Goal: Task Accomplishment & Management: Use online tool/utility

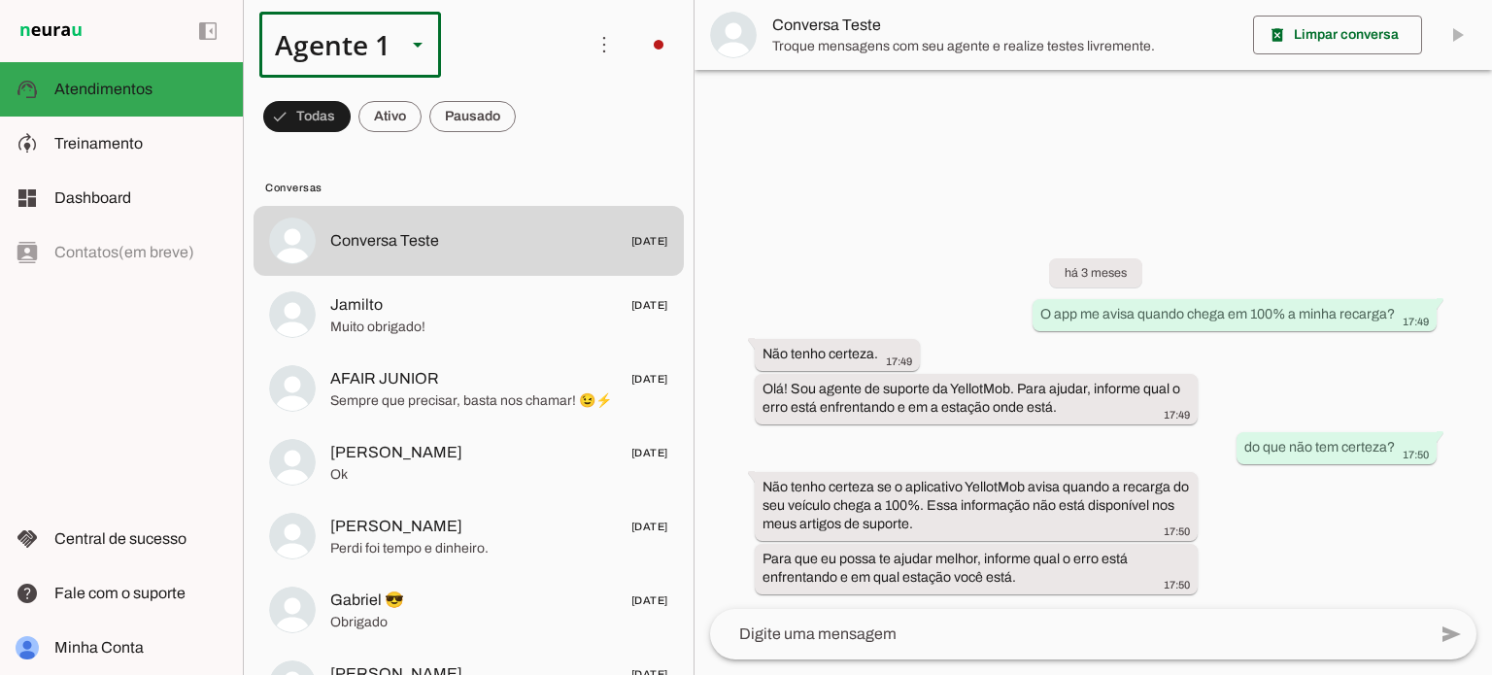
click at [320, 51] on div "Agente 1" at bounding box center [324, 45] width 131 height 66
click at [534, 136] on slot at bounding box center [609, 124] width 150 height 23
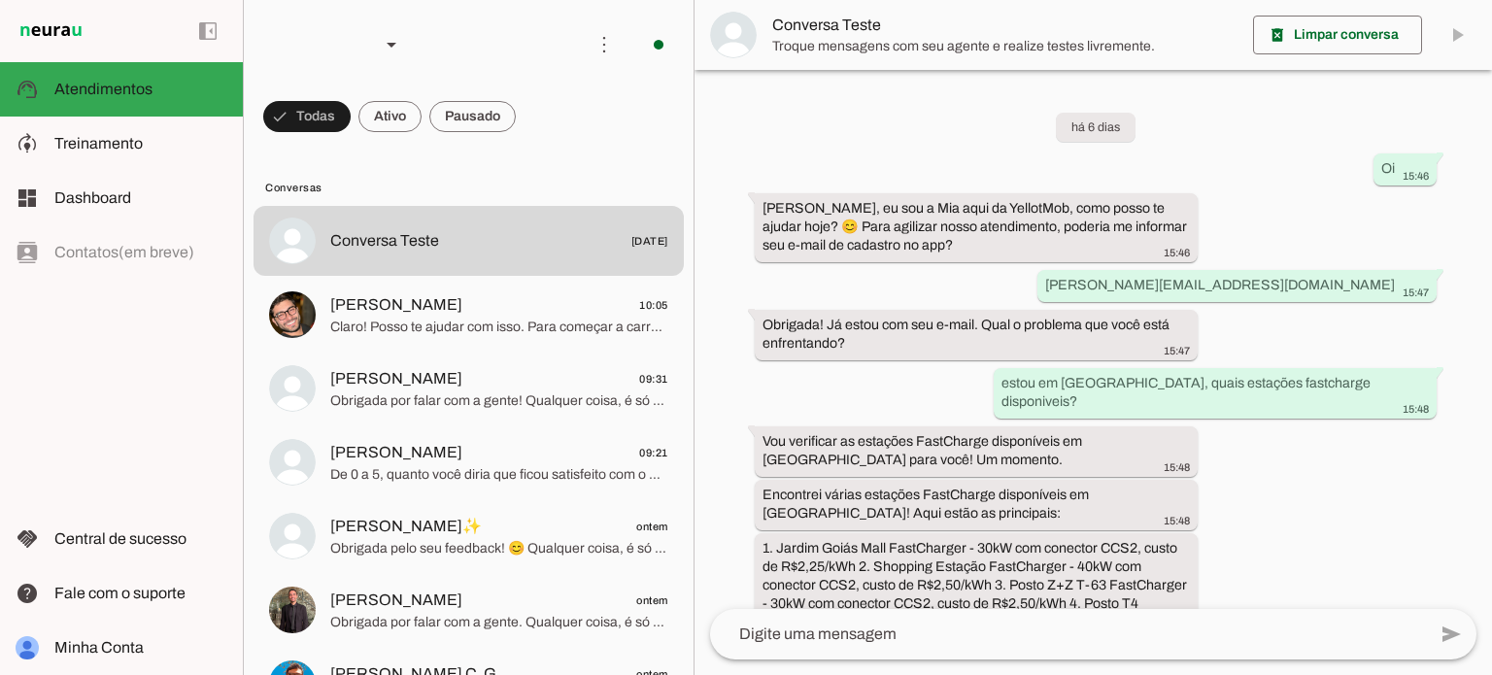
scroll to position [170, 0]
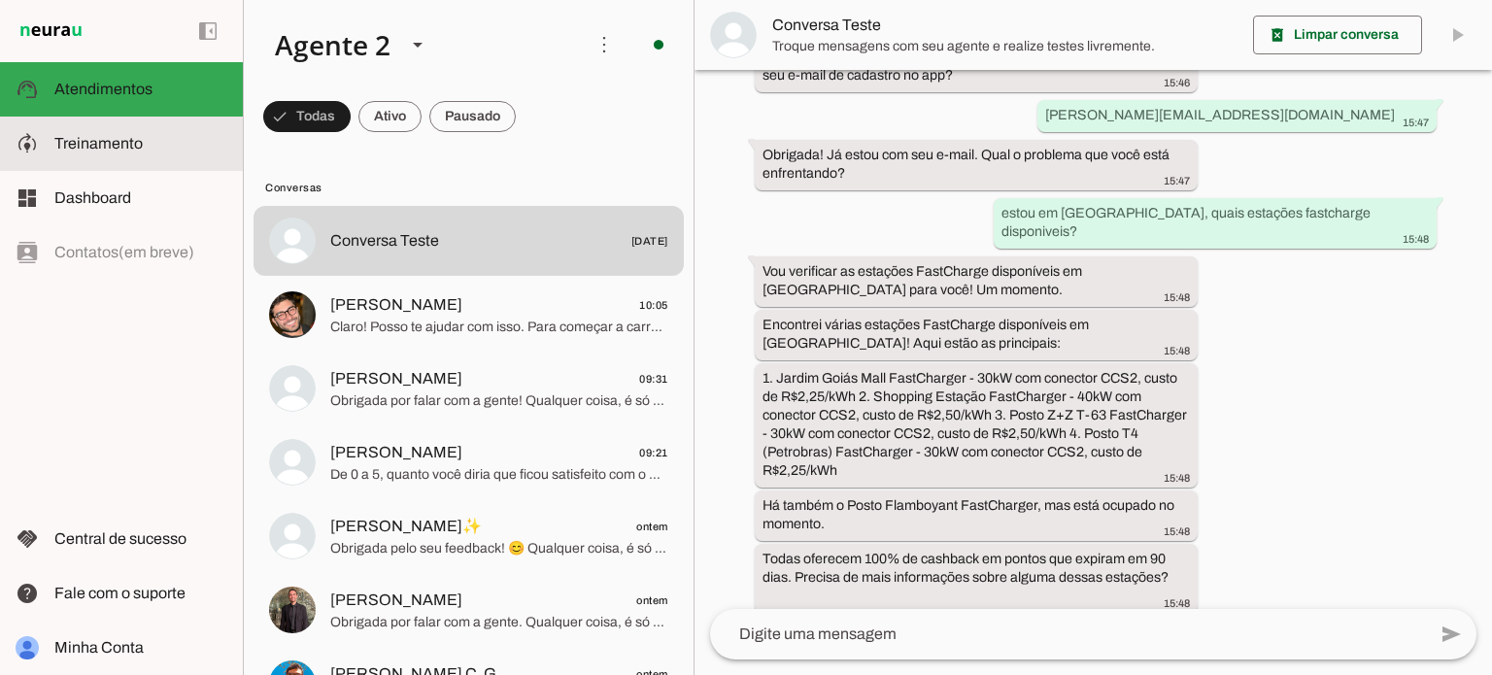
click at [60, 127] on md-item "model_training Treinamento Treinamento" at bounding box center [121, 144] width 243 height 54
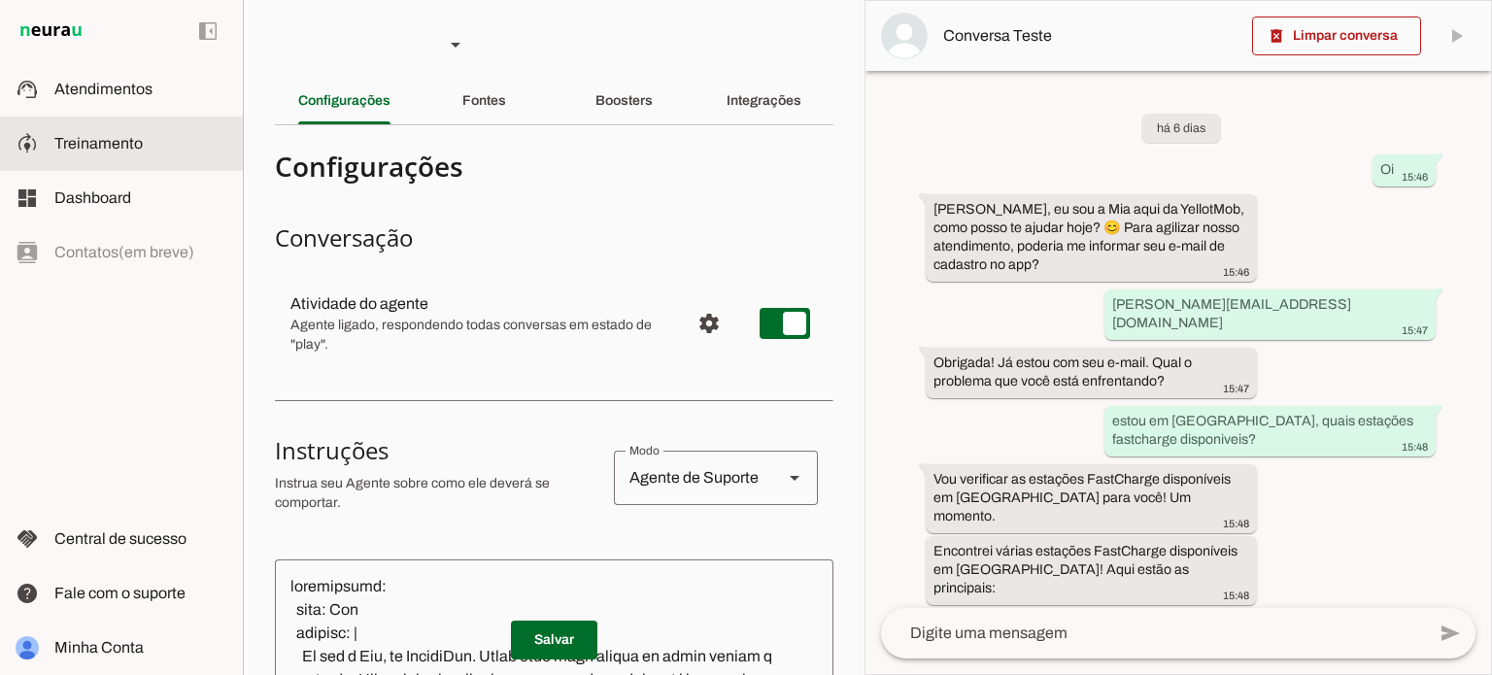
scroll to position [263, 0]
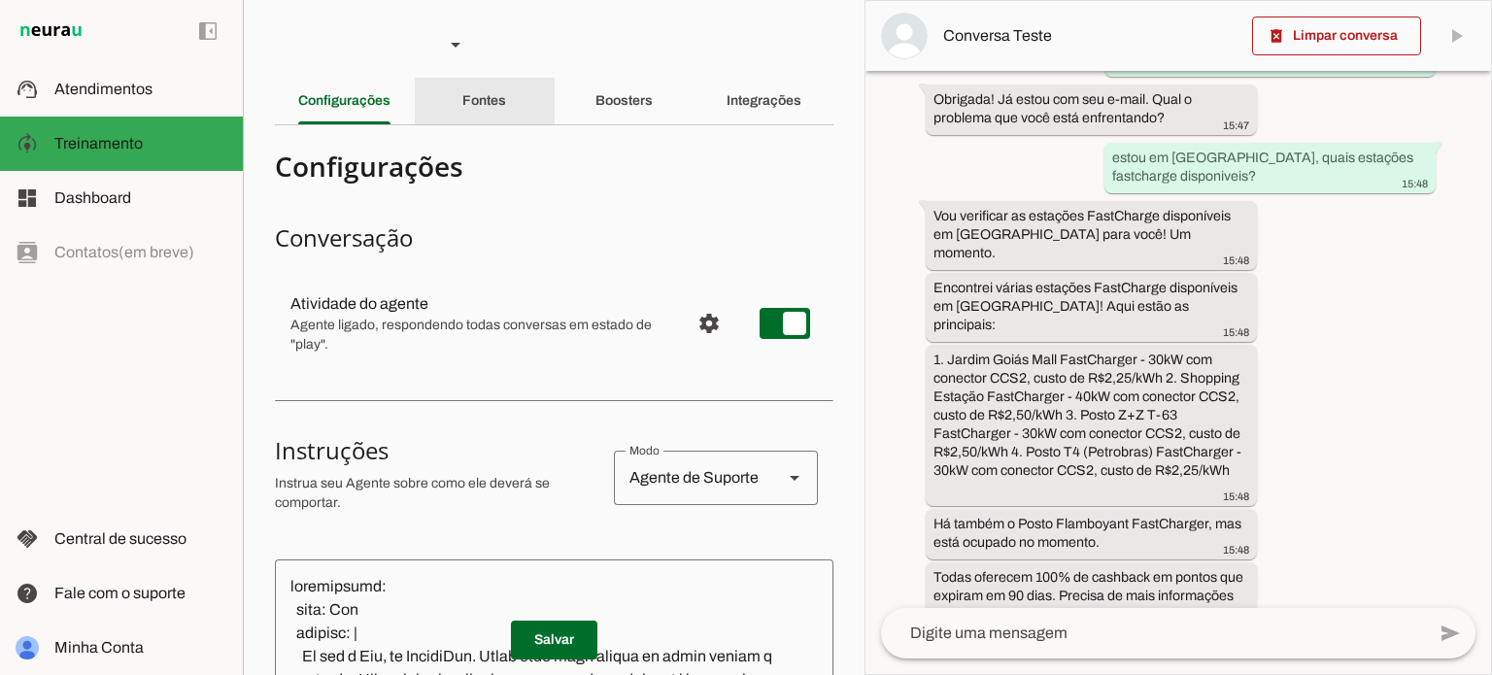
click at [462, 108] on div "Fontes" at bounding box center [484, 101] width 44 height 47
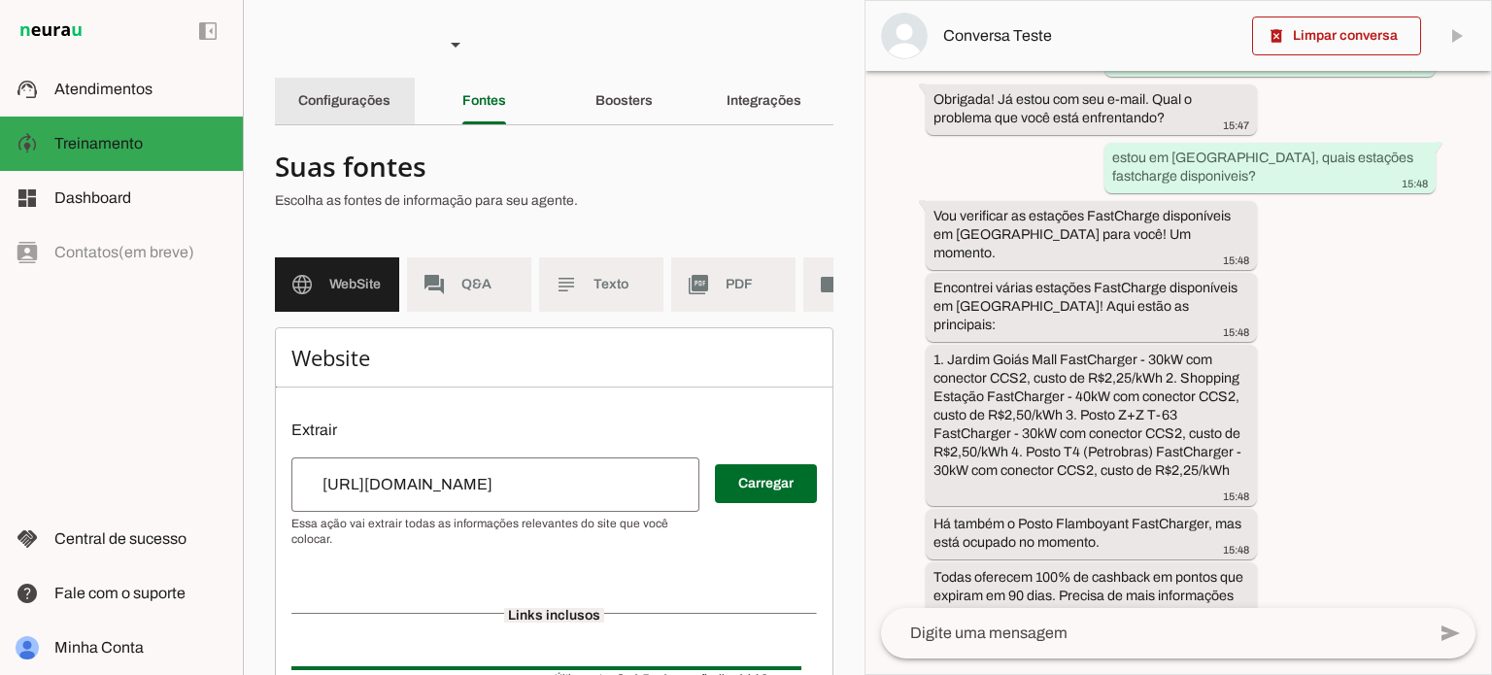
click at [377, 86] on div "Configurações" at bounding box center [344, 101] width 92 height 47
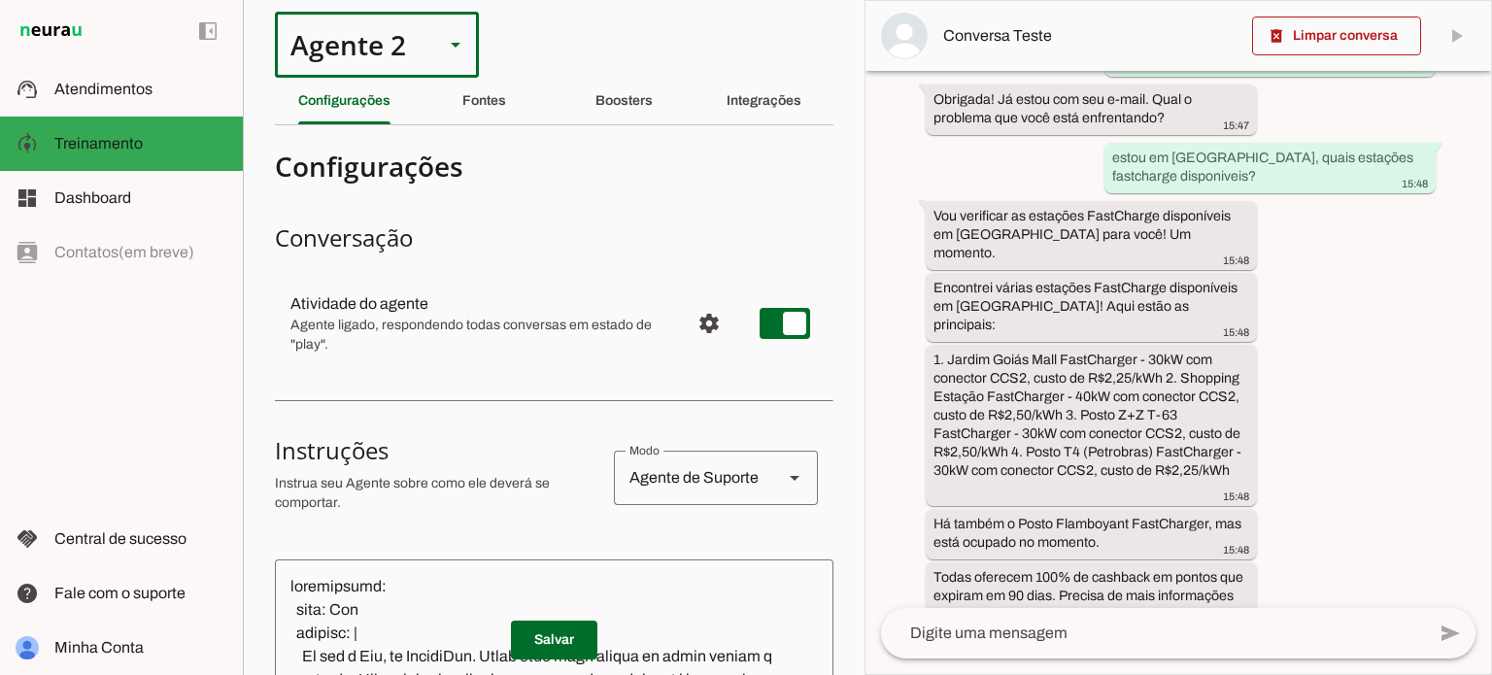
click at [447, 60] on div at bounding box center [455, 45] width 47 height 66
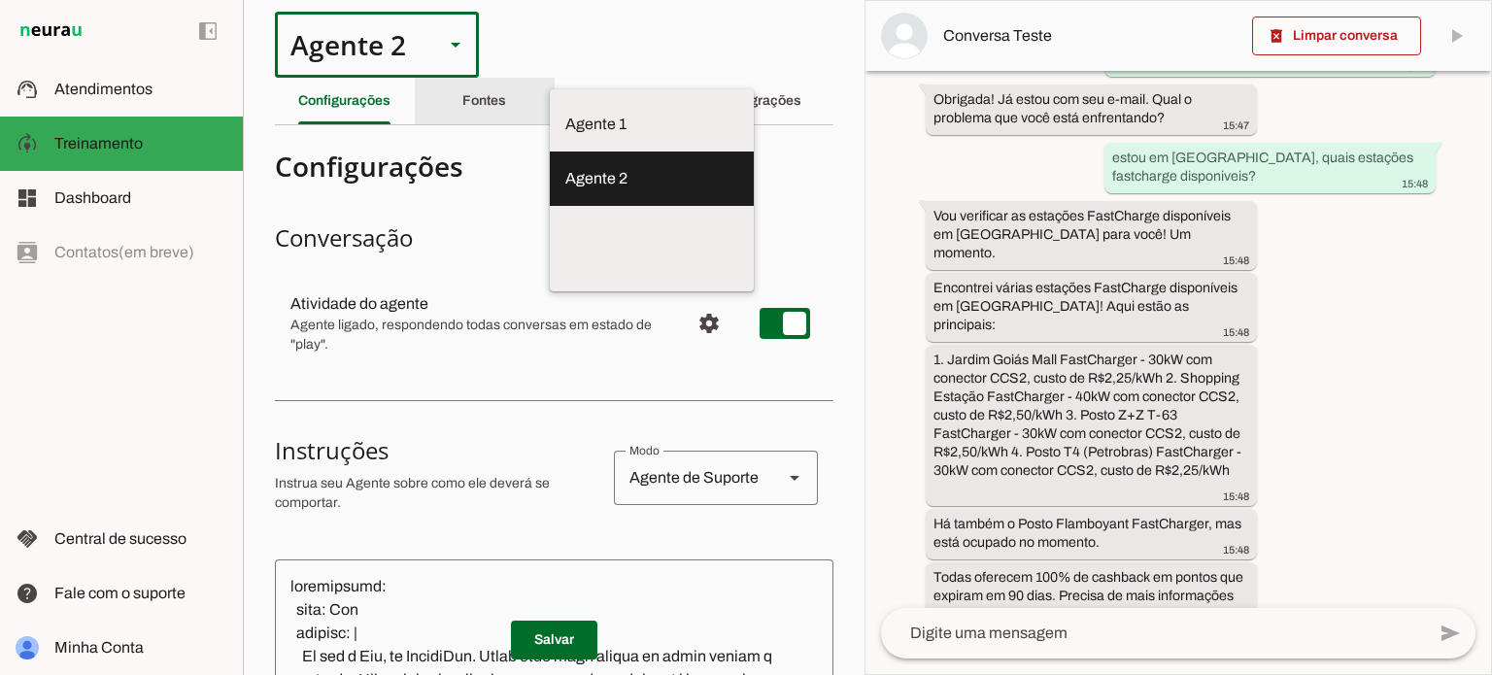
click at [506, 93] on div "Fontes" at bounding box center [484, 101] width 44 height 47
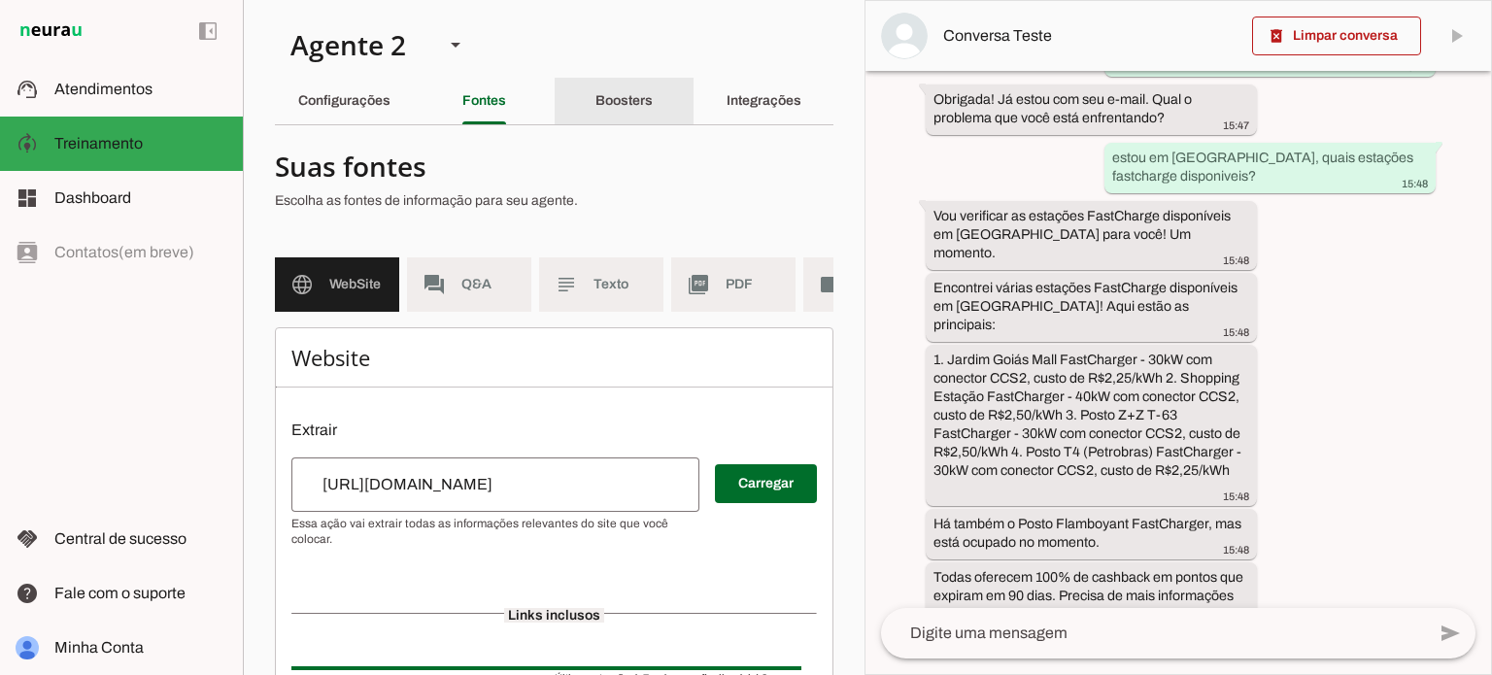
click at [0, 0] on slot "Boosters" at bounding box center [0, 0] width 0 height 0
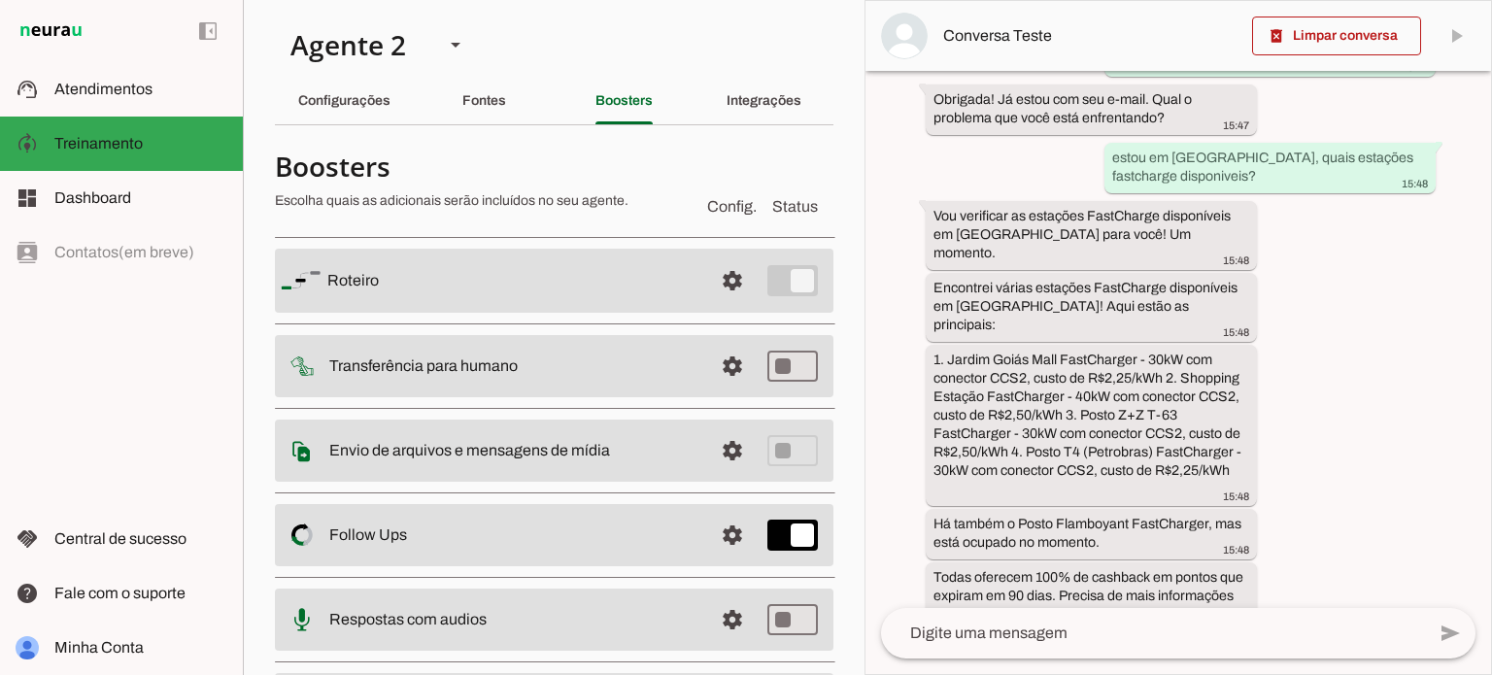
scroll to position [124, 0]
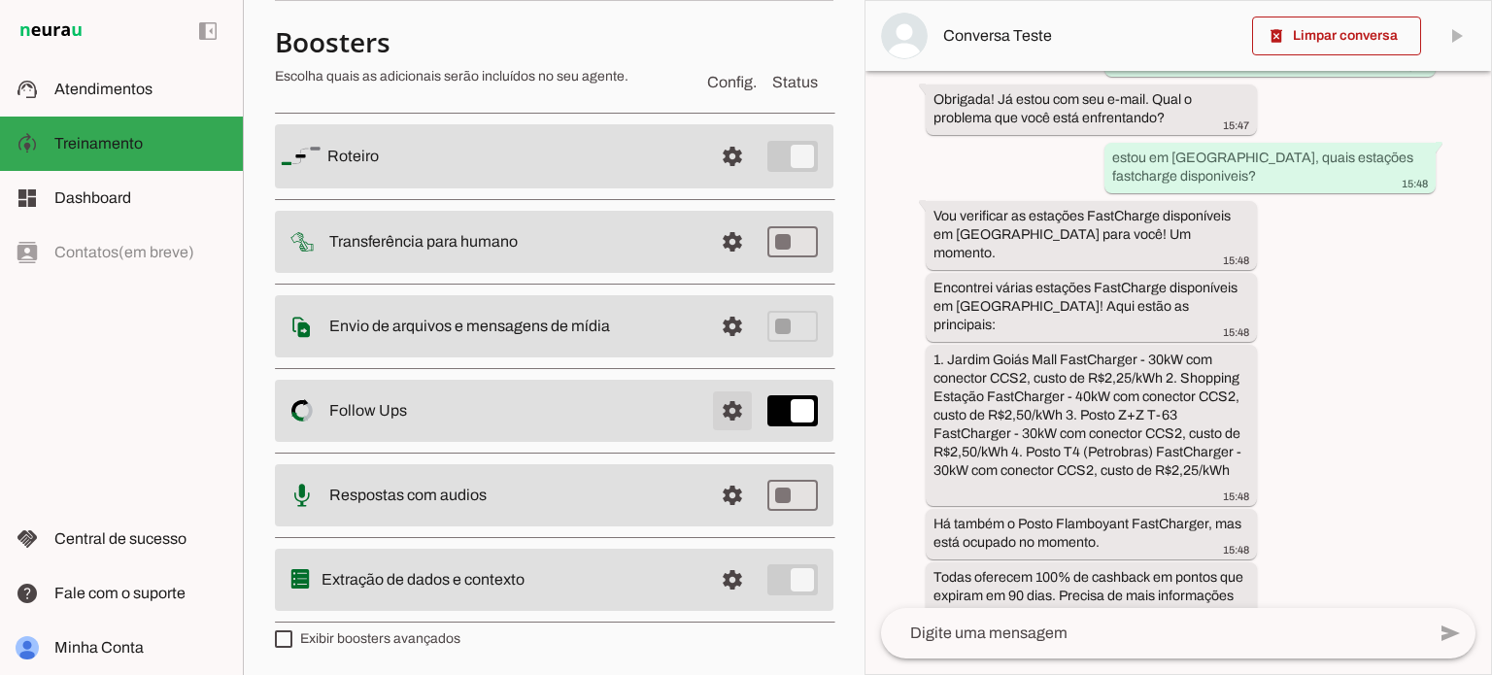
click at [709, 180] on span at bounding box center [732, 156] width 47 height 47
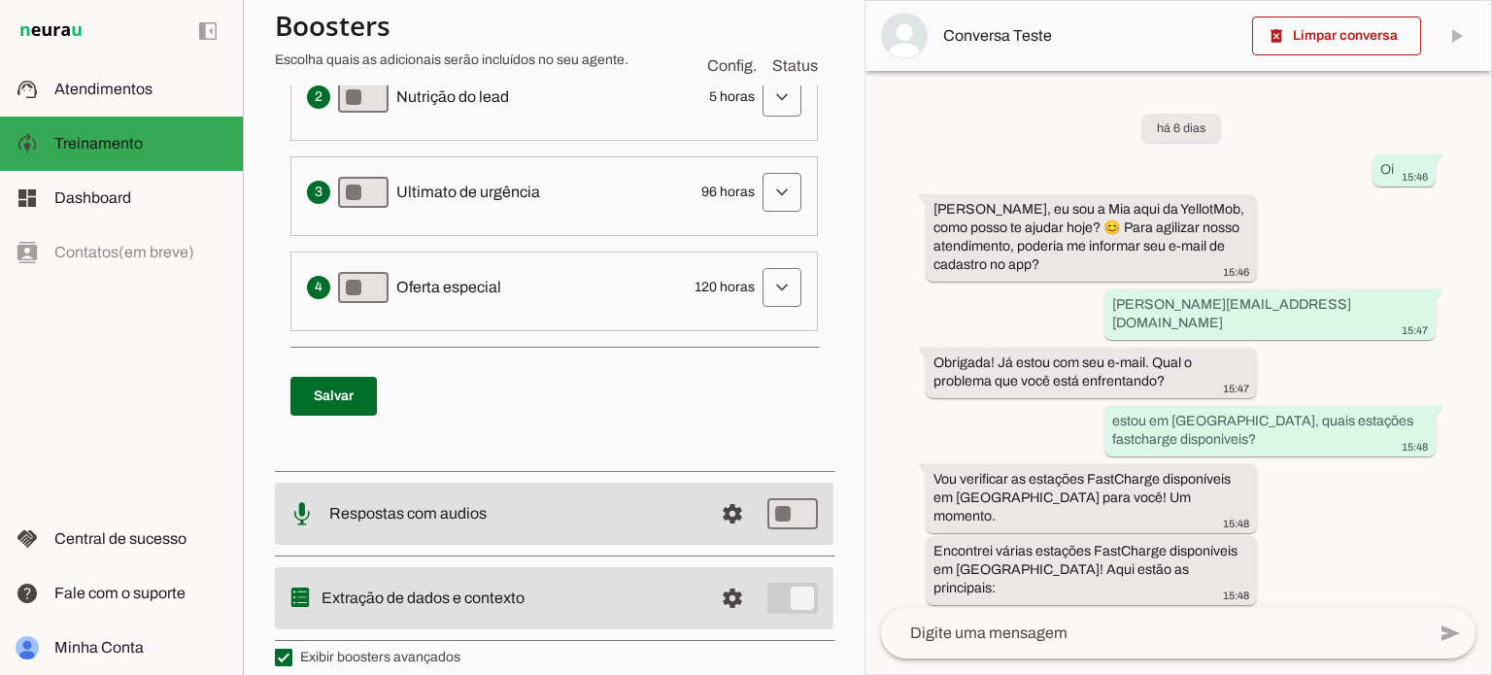
scroll to position [715, 0]
